Goal: Task Accomplishment & Management: Manage account settings

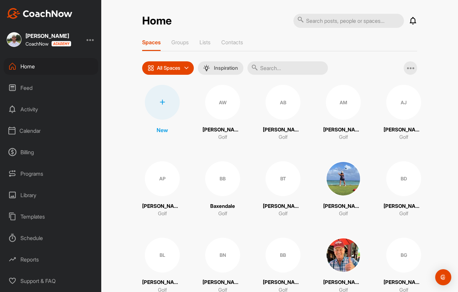
click at [34, 133] on div "Calendar" at bounding box center [51, 130] width 94 height 17
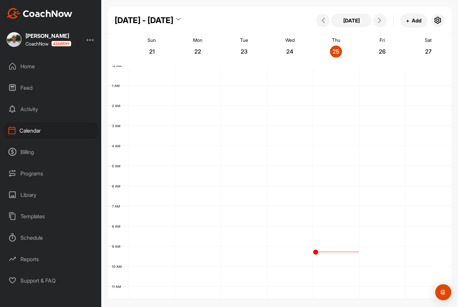
scroll to position [116, 0]
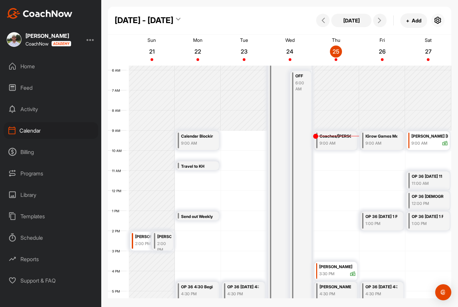
click at [436, 17] on icon "button" at bounding box center [437, 20] width 8 height 8
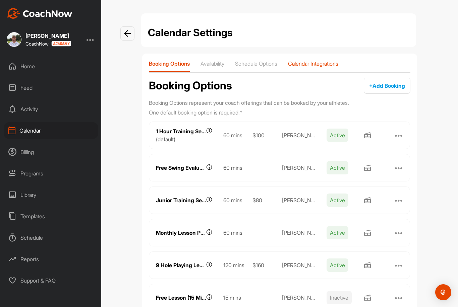
click at [325, 69] on div "Calendar Integrations" at bounding box center [313, 66] width 50 height 12
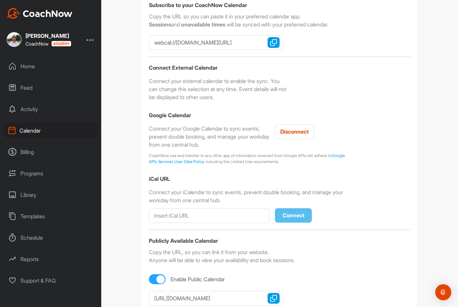
scroll to position [120, 0]
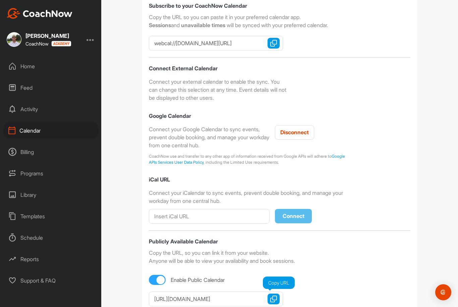
click at [274, 291] on img "button" at bounding box center [273, 299] width 7 height 7
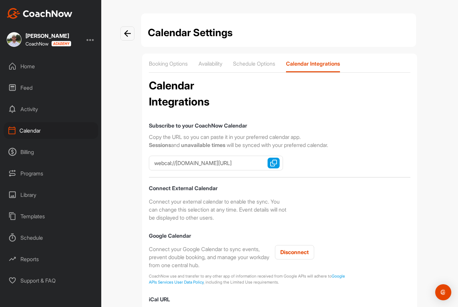
scroll to position [0, 0]
click at [263, 61] on p "Schedule Options" at bounding box center [254, 63] width 42 height 7
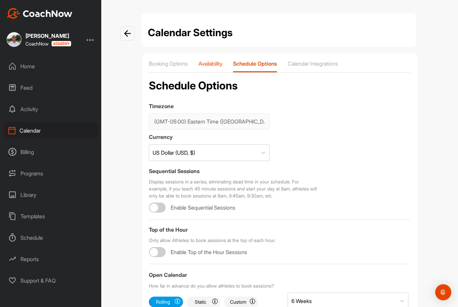
click at [219, 67] on p "Availability" at bounding box center [210, 63] width 24 height 7
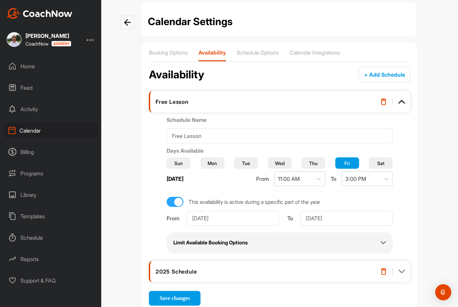
scroll to position [10, 0]
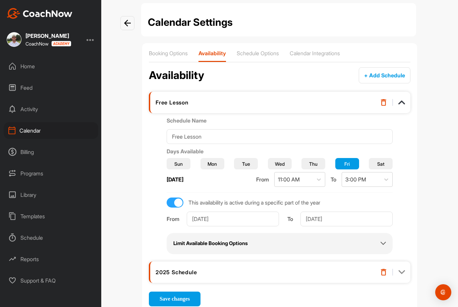
click at [404, 271] on img at bounding box center [401, 272] width 7 height 7
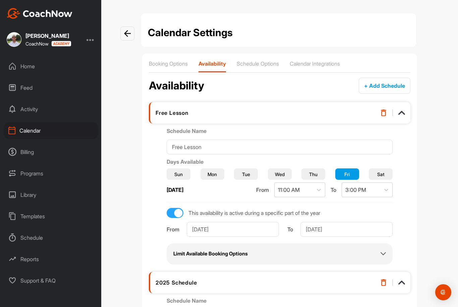
scroll to position [0, 0]
click at [174, 61] on p "Booking Options" at bounding box center [168, 63] width 39 height 7
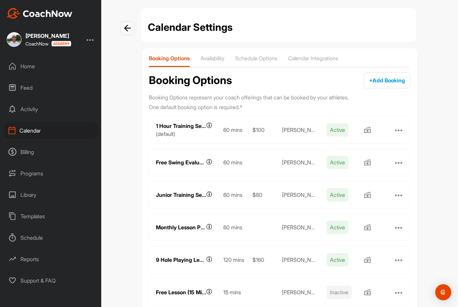
scroll to position [5, 0]
click at [260, 65] on div "Schedule Options" at bounding box center [256, 61] width 42 height 12
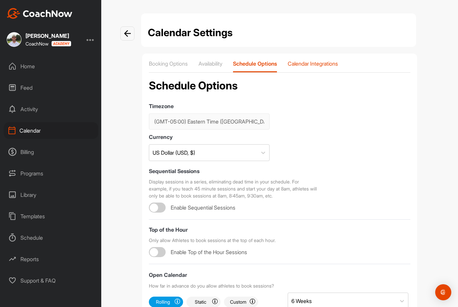
click at [325, 62] on p "Calendar Integrations" at bounding box center [312, 63] width 50 height 7
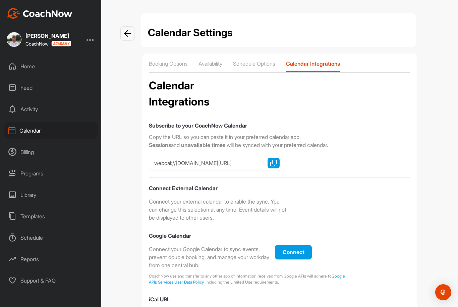
checkbox input "true"
click at [217, 64] on p "Availability" at bounding box center [210, 63] width 24 height 7
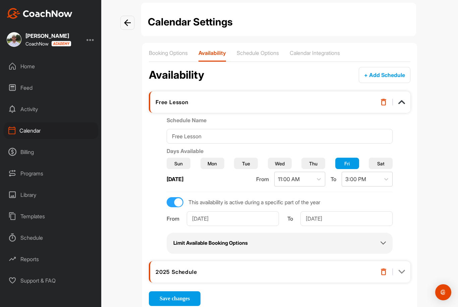
scroll to position [10, 0]
click at [399, 274] on img at bounding box center [401, 272] width 7 height 7
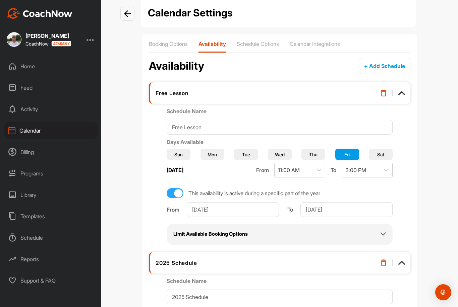
scroll to position [19, 0]
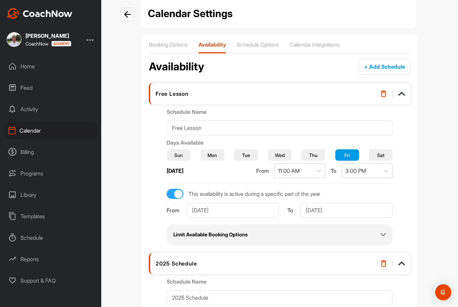
click at [33, 133] on div "Calendar" at bounding box center [51, 130] width 94 height 17
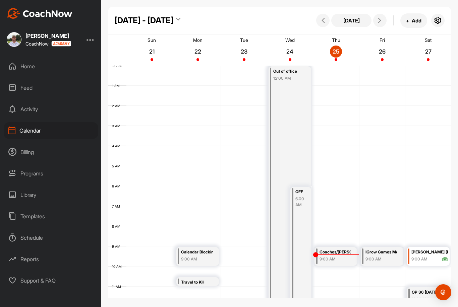
scroll to position [116, 0]
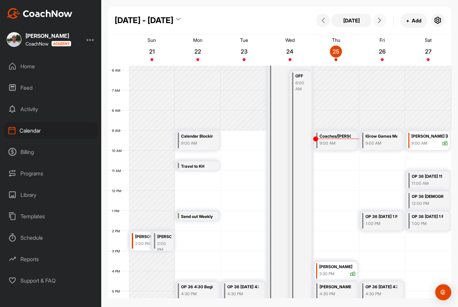
click at [384, 16] on button at bounding box center [379, 20] width 13 height 13
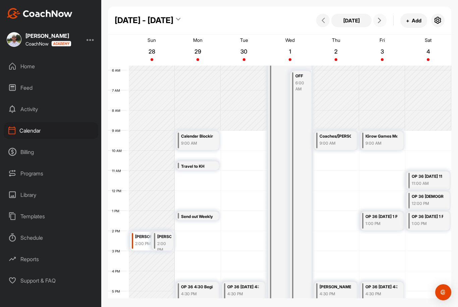
click at [383, 21] on span at bounding box center [380, 20] width 8 height 5
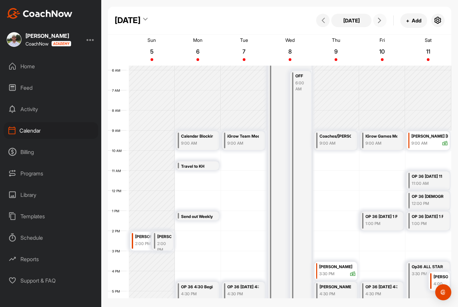
click at [386, 19] on button at bounding box center [379, 20] width 13 height 13
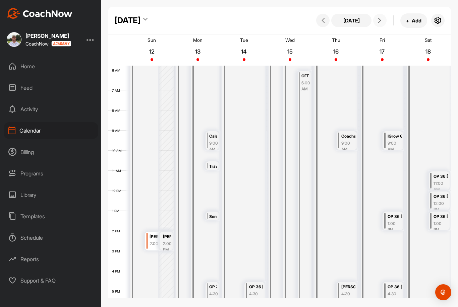
click at [384, 18] on button at bounding box center [379, 20] width 13 height 13
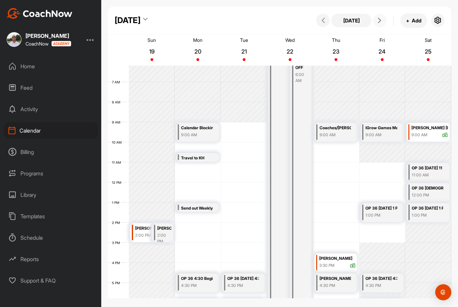
scroll to position [121, 0]
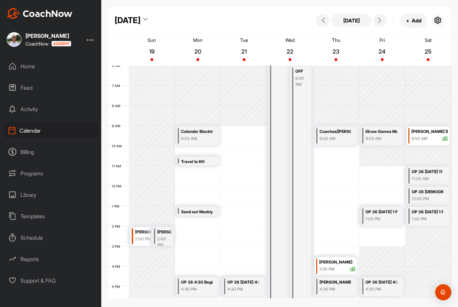
click at [438, 21] on icon "button" at bounding box center [437, 20] width 8 height 8
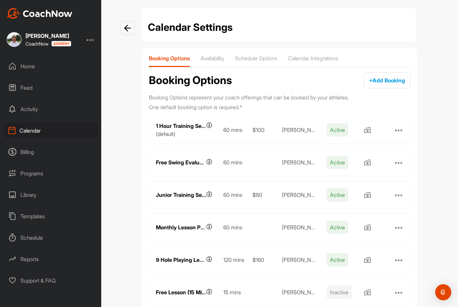
scroll to position [5, 0]
click at [219, 59] on p "Availability" at bounding box center [212, 58] width 24 height 7
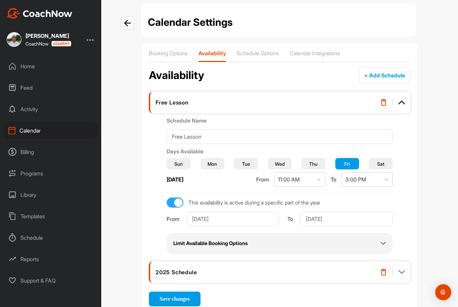
scroll to position [21, 0]
click at [366, 240] on div "Limit Available Booking Options" at bounding box center [279, 244] width 212 height 8
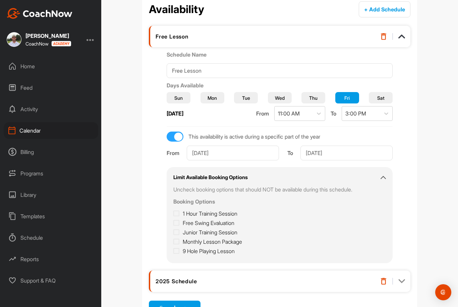
click at [380, 175] on icon at bounding box center [382, 177] width 5 height 5
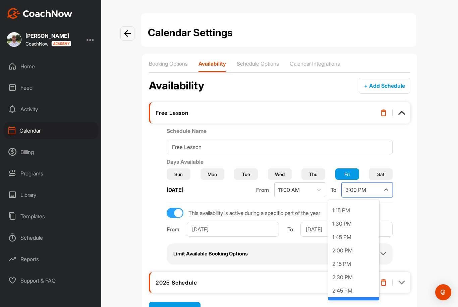
scroll to position [685, 0]
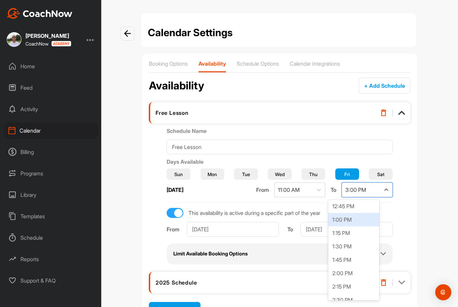
click at [348, 213] on div "1:00 PM" at bounding box center [353, 219] width 51 height 13
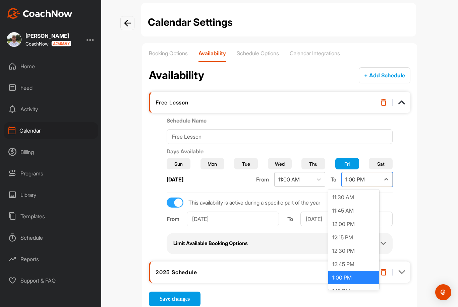
scroll to position [617, 0]
click at [351, 257] on div "12:45 PM" at bounding box center [353, 263] width 51 height 13
click at [349, 259] on div "12:30 PM" at bounding box center [353, 265] width 51 height 13
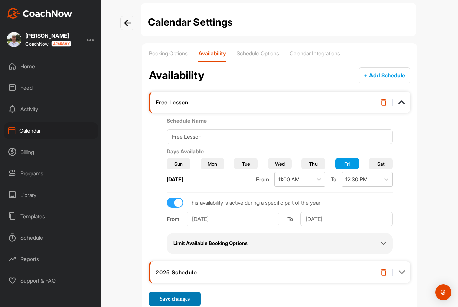
click at [181, 291] on span "Save changes" at bounding box center [174, 299] width 30 height 6
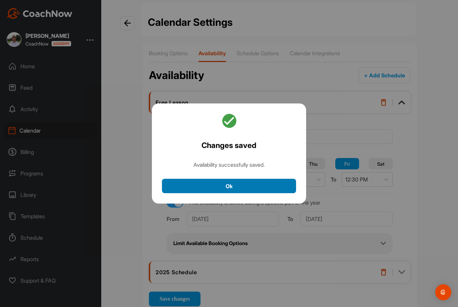
click at [253, 179] on button "Ok" at bounding box center [229, 186] width 134 height 14
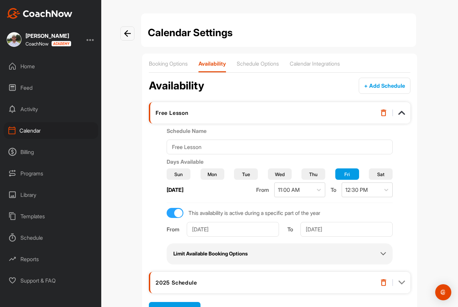
scroll to position [0, 0]
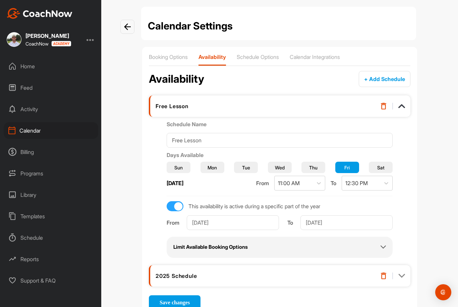
scroll to position [6, 0]
click at [311, 248] on div "Limit Available Booking Options" at bounding box center [279, 248] width 212 height 8
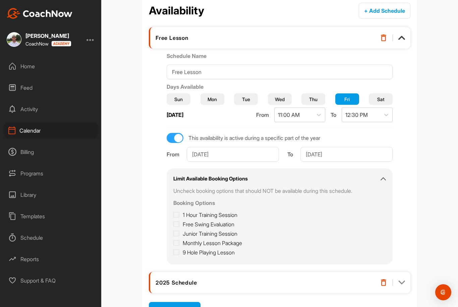
scroll to position [77, 0]
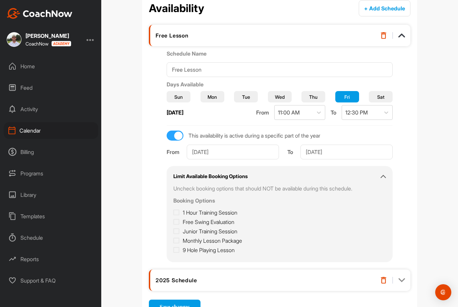
click at [380, 179] on icon at bounding box center [382, 176] width 5 height 5
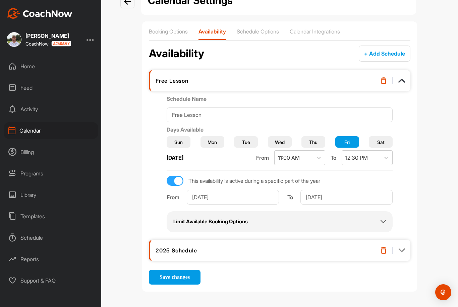
scroll to position [10, 0]
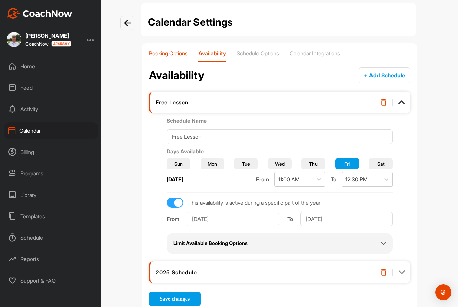
click at [166, 55] on p "Booking Options" at bounding box center [168, 53] width 39 height 7
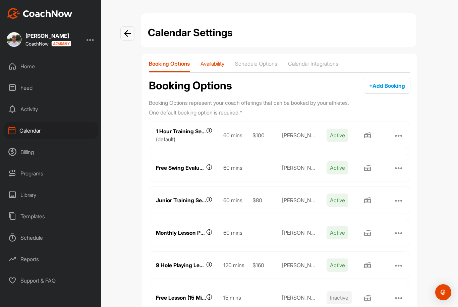
click at [218, 61] on p "Availability" at bounding box center [212, 63] width 24 height 7
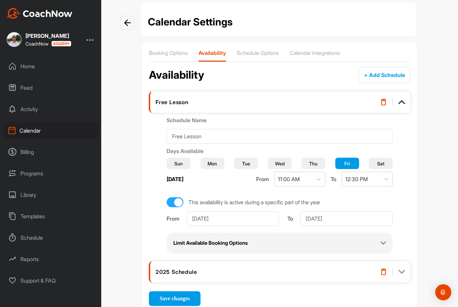
scroll to position [10, 0]
click at [174, 101] on div "Free Lesson" at bounding box center [261, 102] width 212 height 7
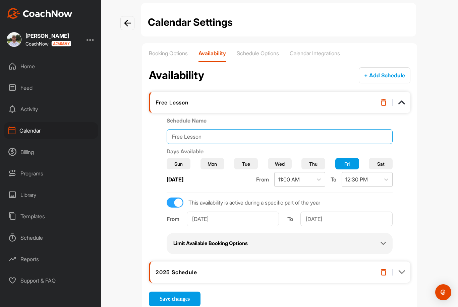
click at [233, 138] on input "Free Lesson" at bounding box center [279, 136] width 226 height 15
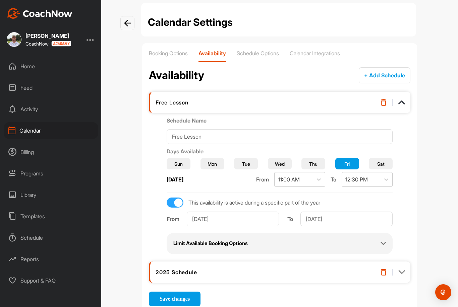
click at [442, 158] on div "Calendar Settings Booking Options Availability Schedule Options Calendar Integr…" at bounding box center [279, 153] width 356 height 307
click at [260, 48] on div "Booking Options Availability Schedule Options Calendar Integrations Availabilit…" at bounding box center [279, 178] width 275 height 270
click at [257, 62] on div "Schedule Options" at bounding box center [258, 56] width 42 height 12
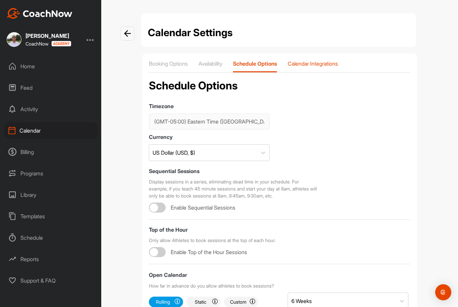
click at [311, 69] on div "Calendar Integrations" at bounding box center [312, 66] width 50 height 12
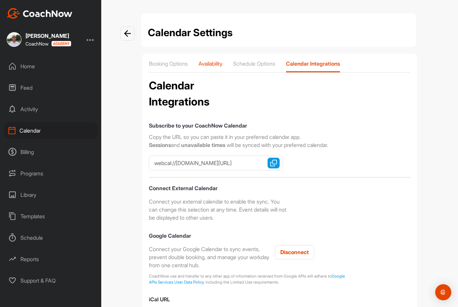
click at [216, 62] on p "Availability" at bounding box center [210, 63] width 24 height 7
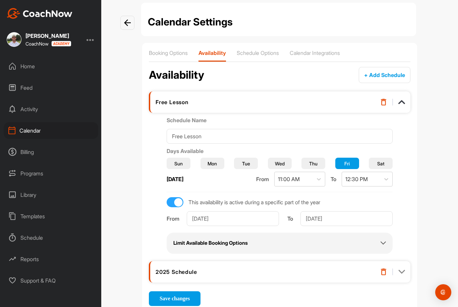
scroll to position [10, 0]
click at [284, 247] on div "Limit Available Booking Options" at bounding box center [279, 244] width 212 height 8
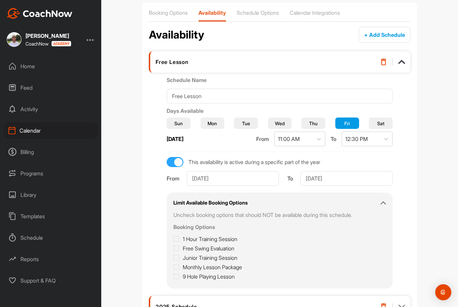
scroll to position [51, 0]
click at [179, 236] on icon at bounding box center [176, 238] width 6 height 7
click at [178, 236] on input "1 Hour Training Session" at bounding box center [175, 237] width 4 height 4
click at [179, 239] on icon at bounding box center [176, 238] width 6 height 7
click at [178, 239] on input "1 Hour Training Session" at bounding box center [175, 237] width 4 height 4
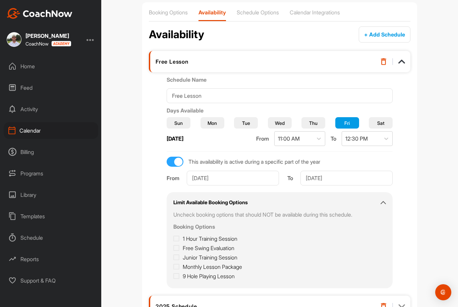
checkbox input "false"
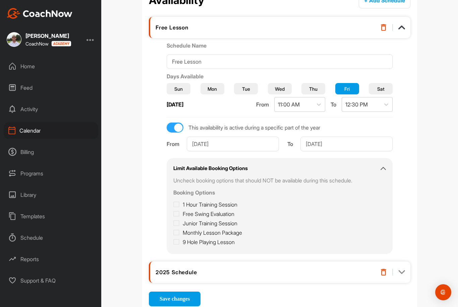
click at [380, 171] on icon at bounding box center [382, 168] width 5 height 5
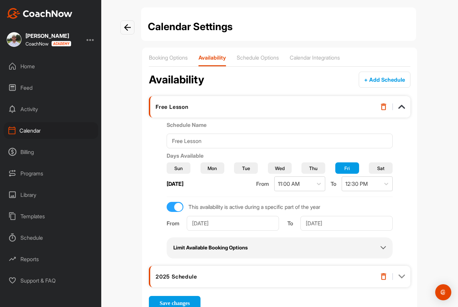
scroll to position [6, 0]
click at [160, 303] on span "Save changes" at bounding box center [174, 304] width 30 height 6
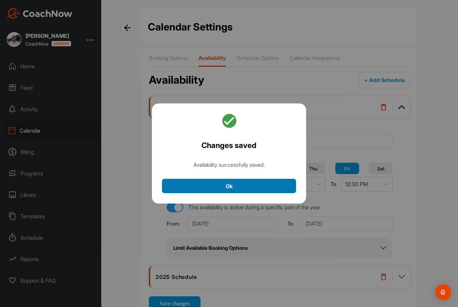
click at [231, 193] on button "Ok" at bounding box center [229, 186] width 134 height 14
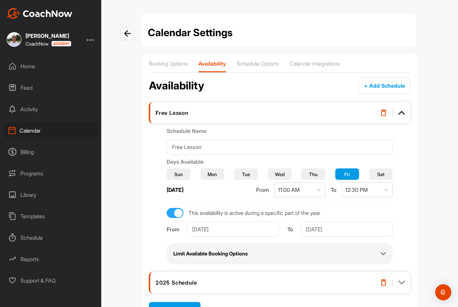
scroll to position [0, 0]
click at [124, 35] on img at bounding box center [127, 33] width 7 height 7
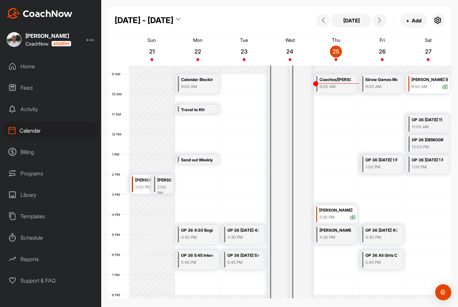
scroll to position [174, 0]
